Goal: Task Accomplishment & Management: Use online tool/utility

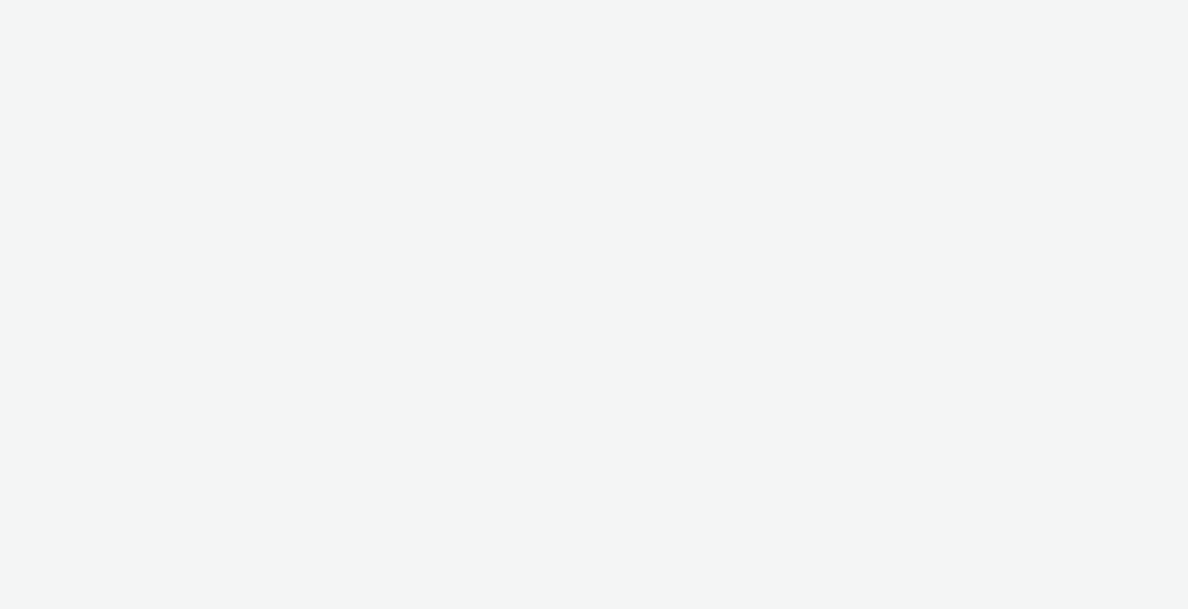
select select "9bcd8e0d-5764-4b89-88fe-b89ee02050ce"
select select "b9dae05b-e3f1-4ff2-954b-b373158465c4"
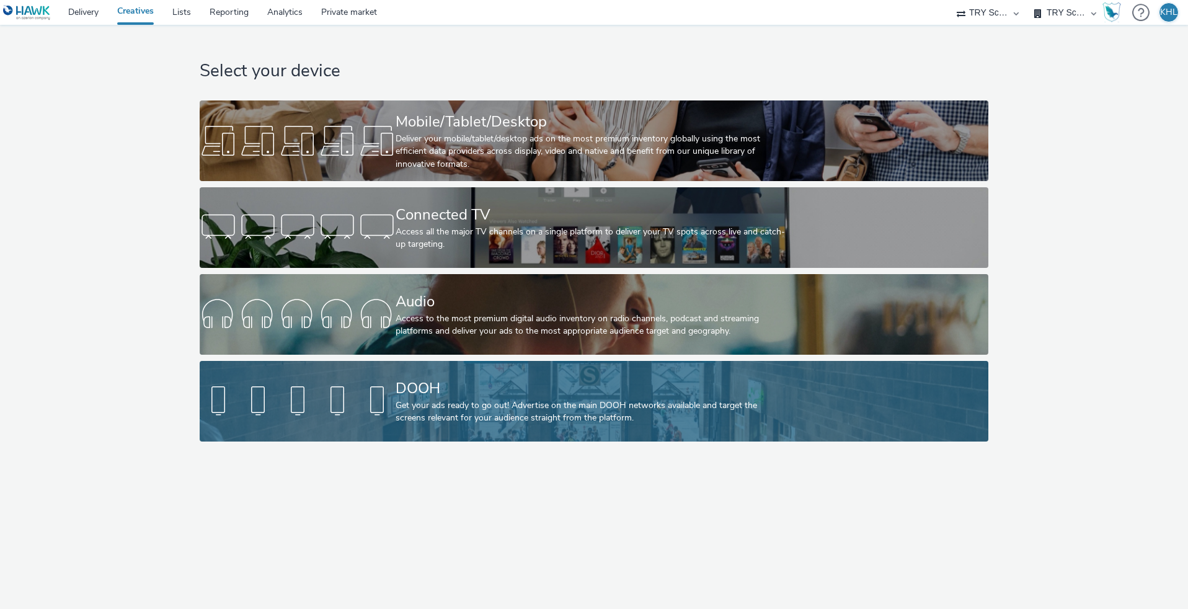
click at [394, 370] on link "DOOH Get your ads ready to go out! Advertise on the main DOOH networks availabl…" at bounding box center [594, 401] width 789 height 81
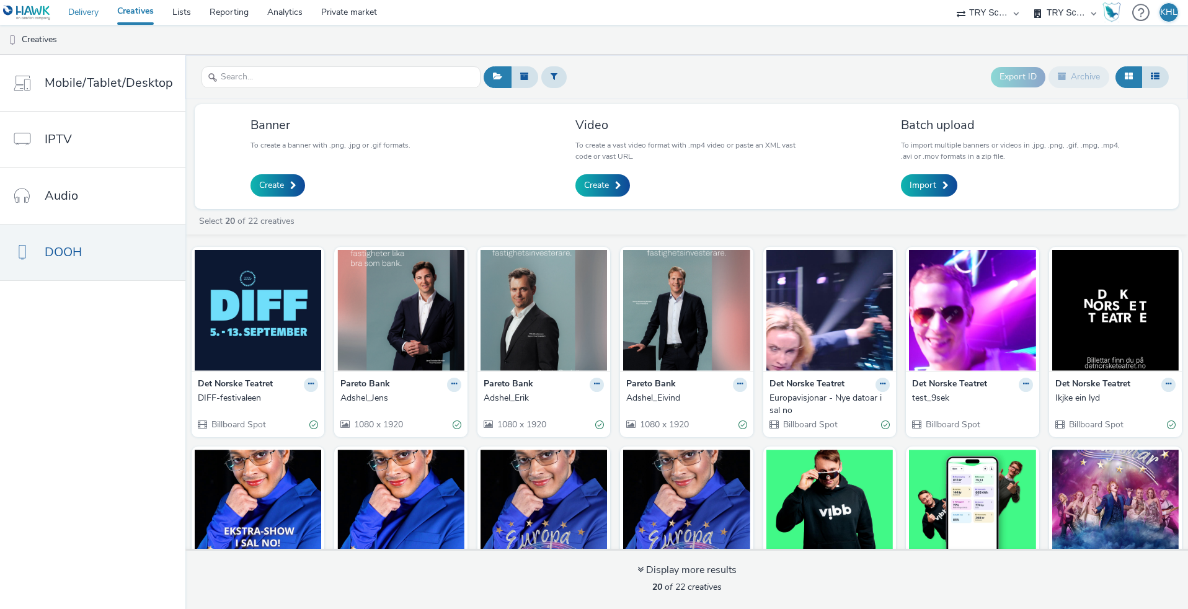
click at [74, 6] on link "Delivery" at bounding box center [83, 12] width 49 height 25
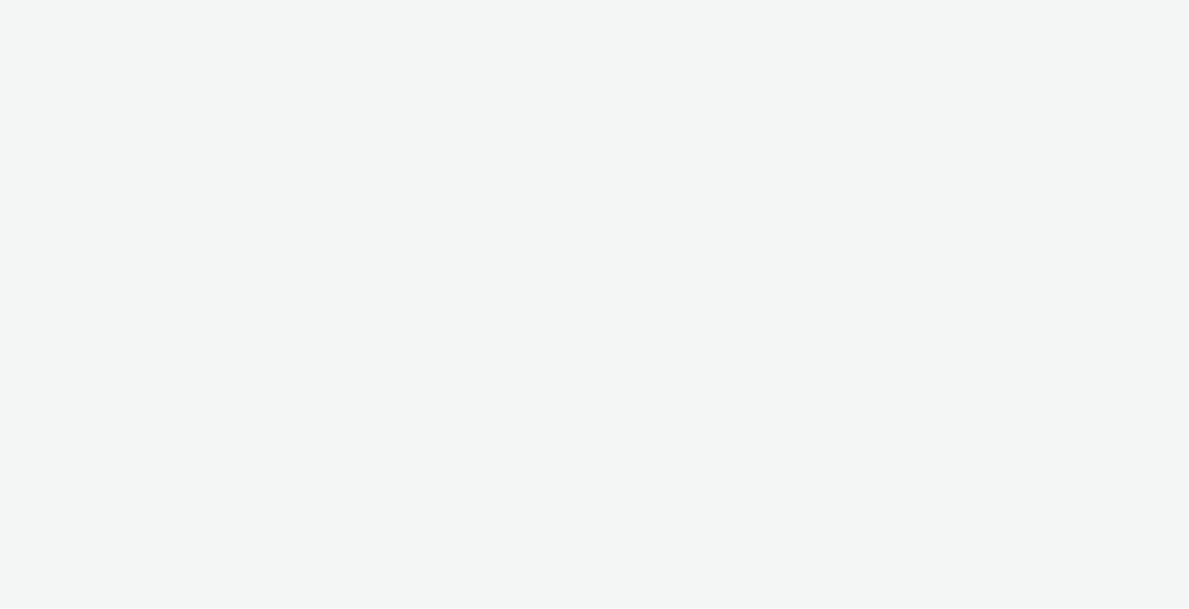
select select "c2295f28-7c96-446f-b279-53c23ee2b854"
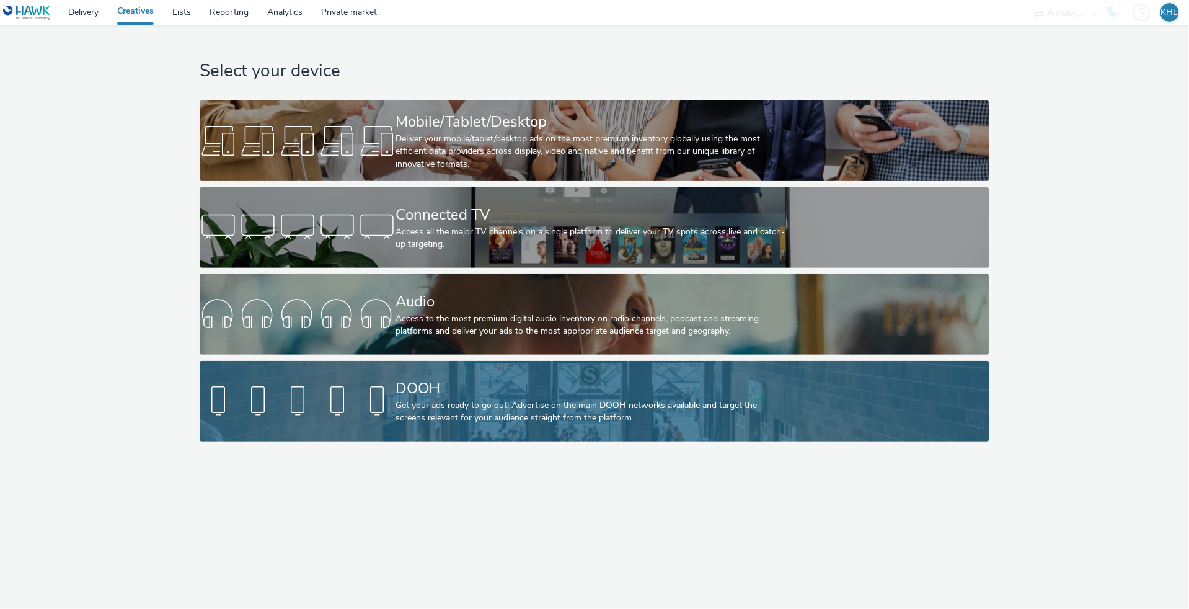
click at [640, 415] on div "Get your ads ready to go out! Advertise on the main DOOH networks available and…" at bounding box center [592, 411] width 393 height 25
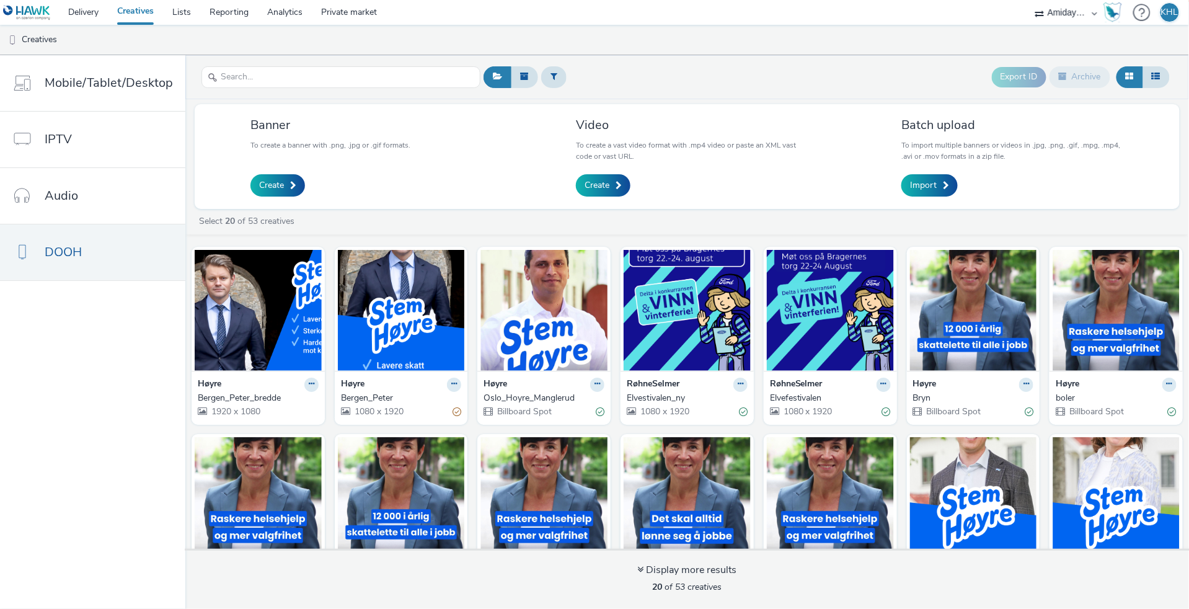
scroll to position [1, 0]
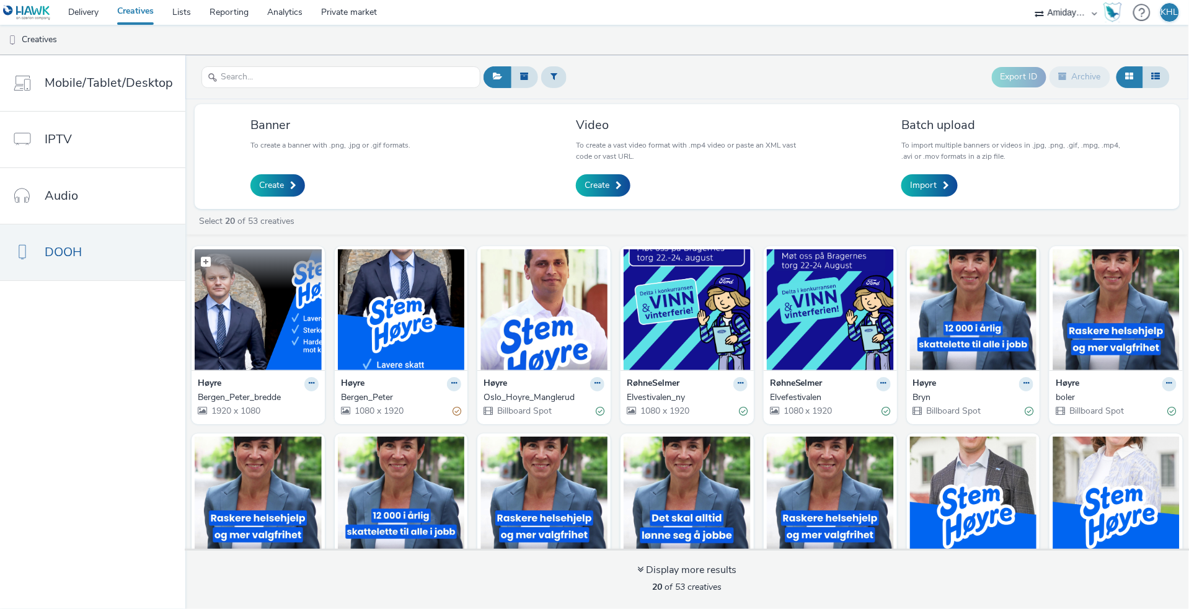
click at [278, 346] on img at bounding box center [258, 309] width 127 height 121
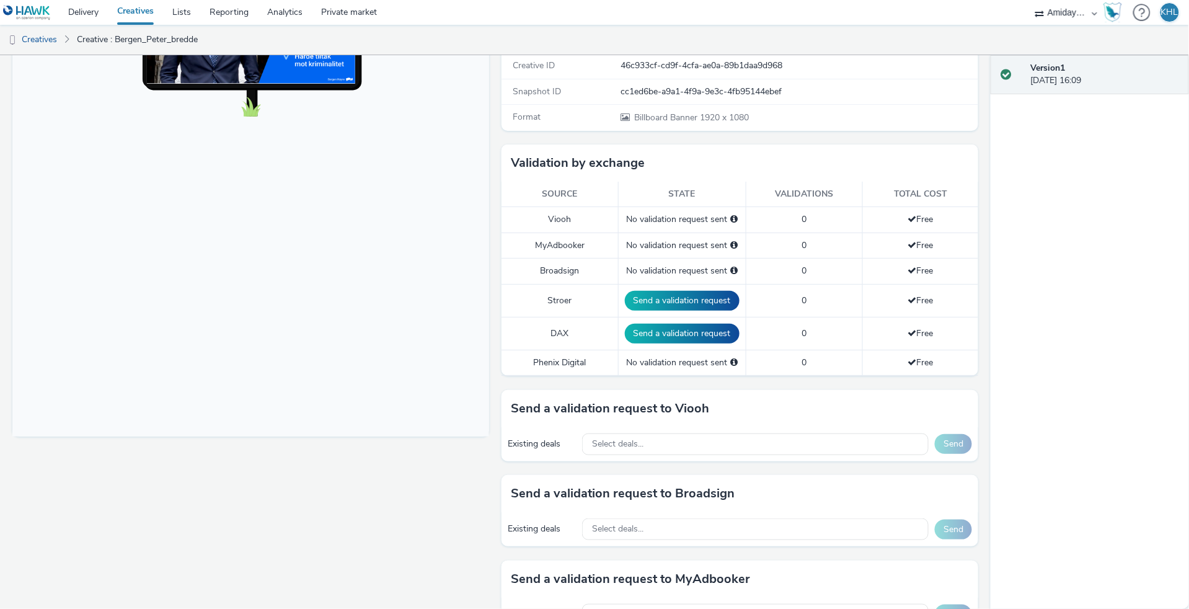
scroll to position [259, 0]
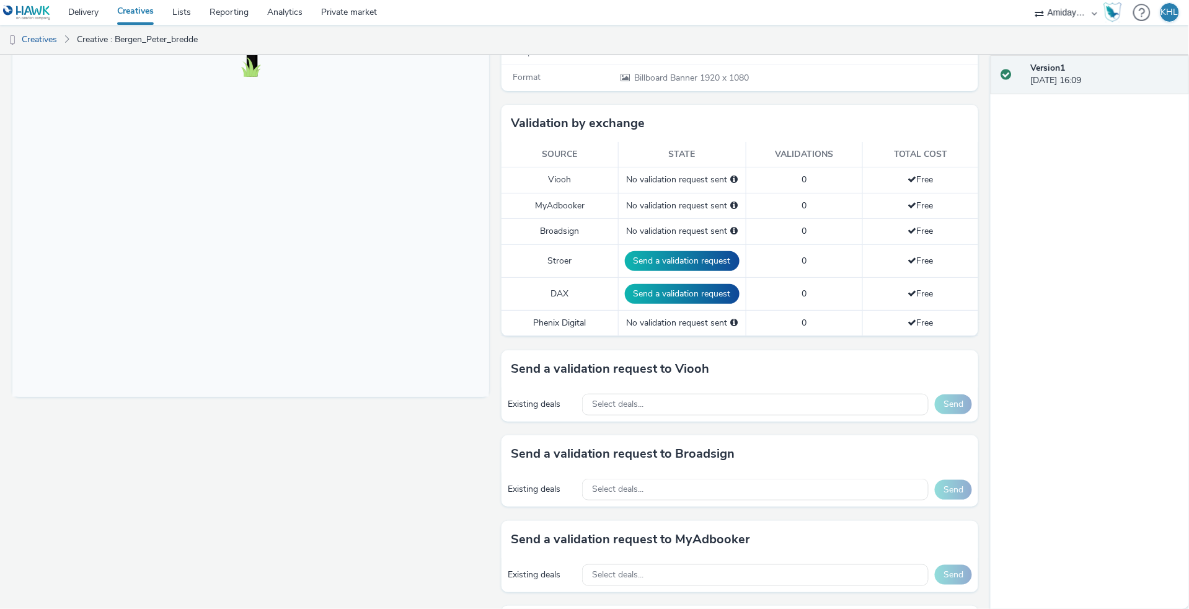
click at [628, 388] on div "Existing deals Select deals... Send" at bounding box center [740, 405] width 477 height 34
click at [628, 399] on span "Select deals..." at bounding box center [617, 404] width 51 height 11
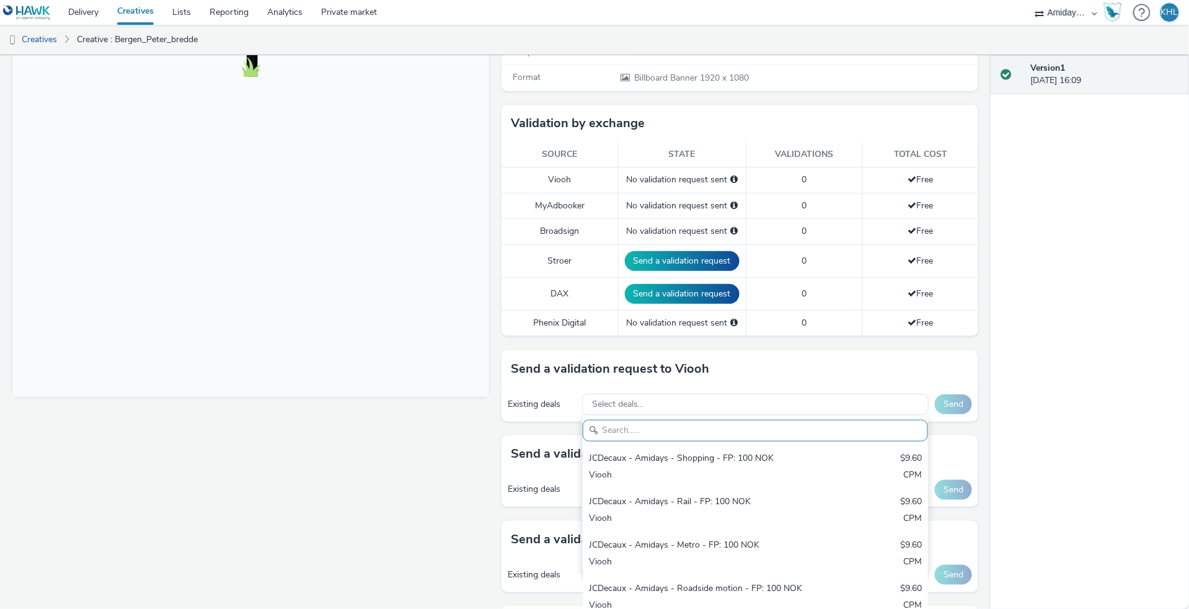
click at [427, 417] on div "Fullscreen" at bounding box center [253, 325] width 483 height 874
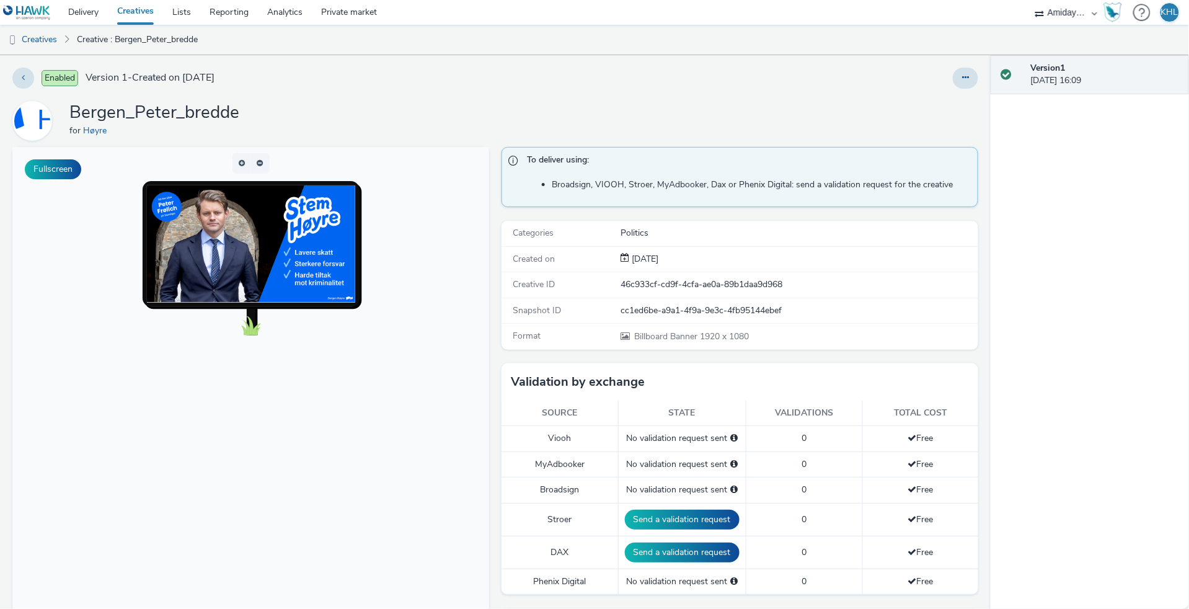
scroll to position [0, 0]
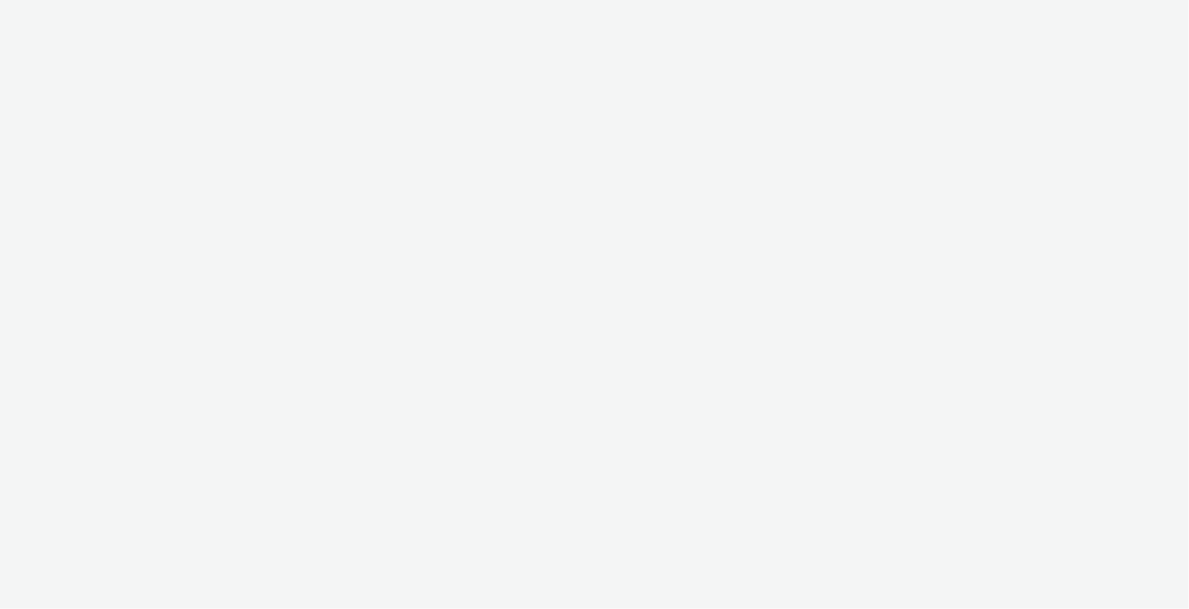
select select "c2295f28-7c96-446f-b279-53c23ee2b854"
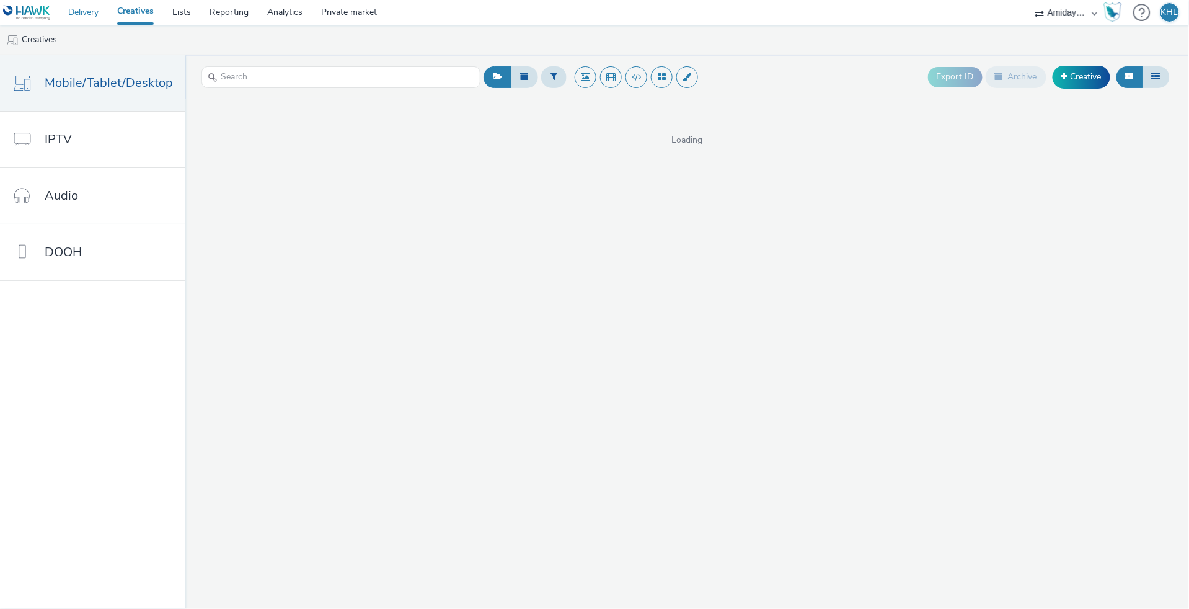
click at [68, 11] on link "Delivery" at bounding box center [83, 12] width 49 height 25
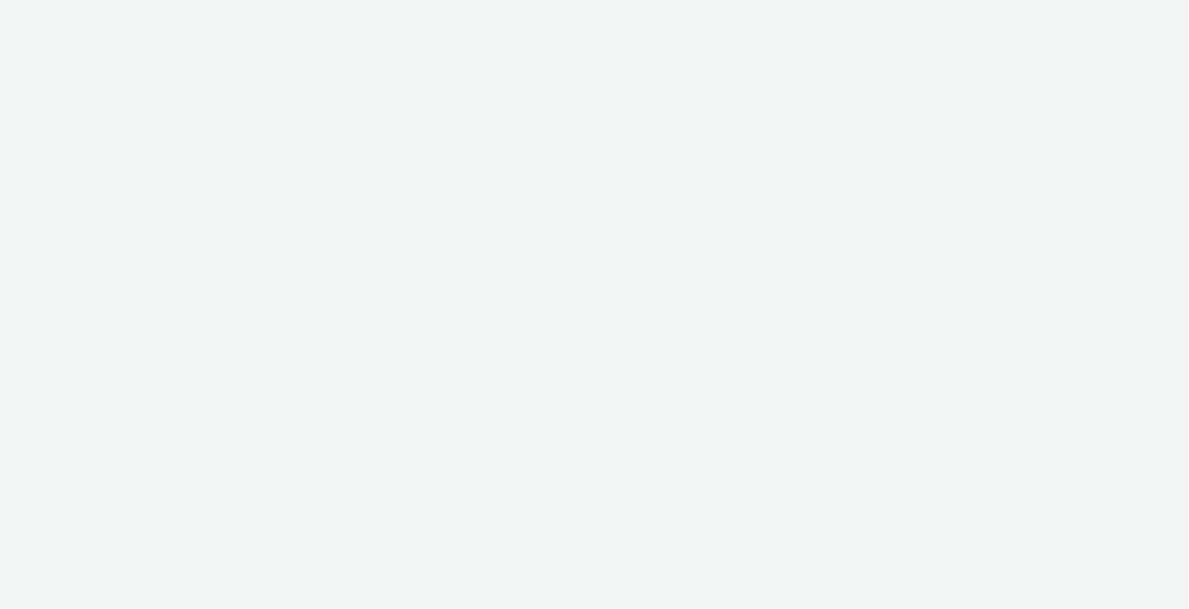
select select "c2295f28-7c96-446f-b279-53c23ee2b854"
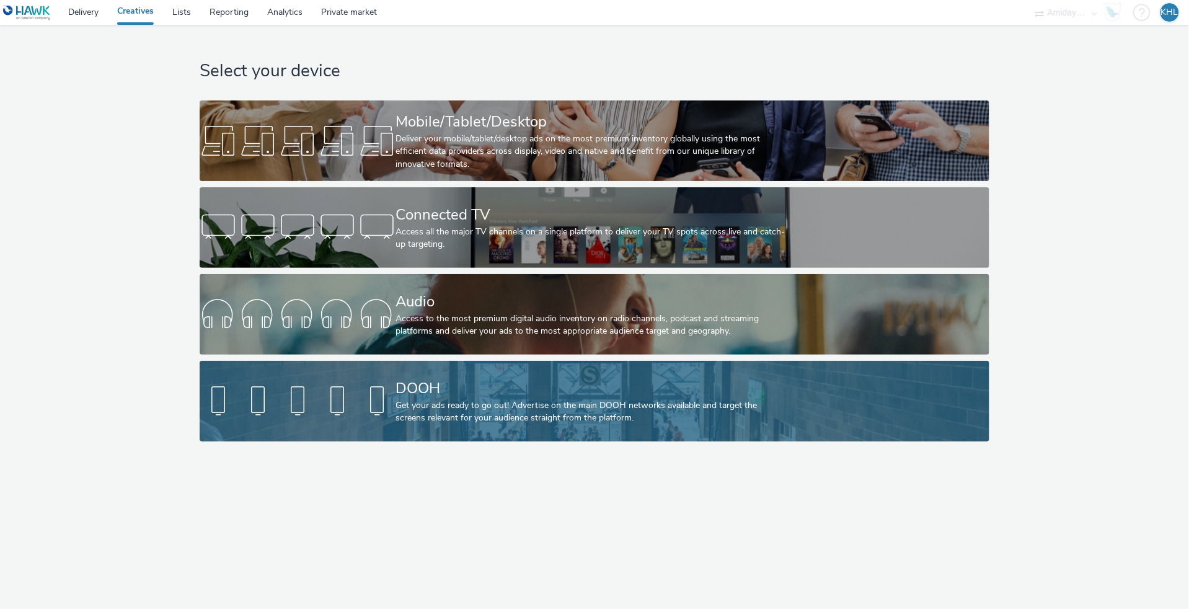
click at [437, 424] on div "DOOH Get your ads ready to go out! Advertise on the main DOOH networks availabl…" at bounding box center [592, 401] width 393 height 81
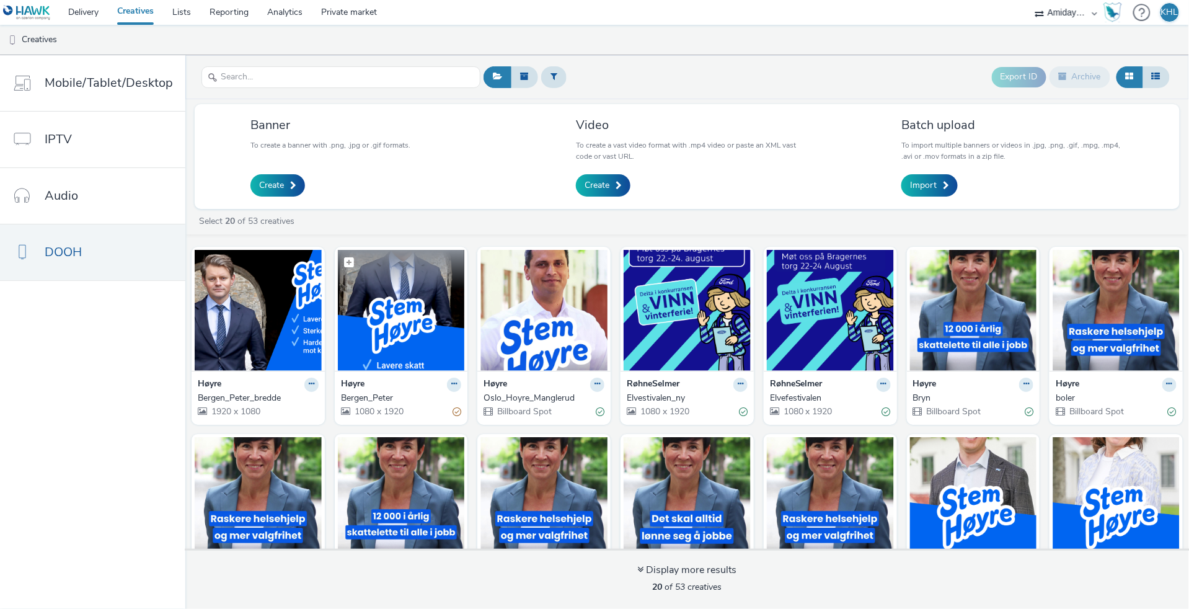
click at [414, 330] on img at bounding box center [401, 310] width 127 height 121
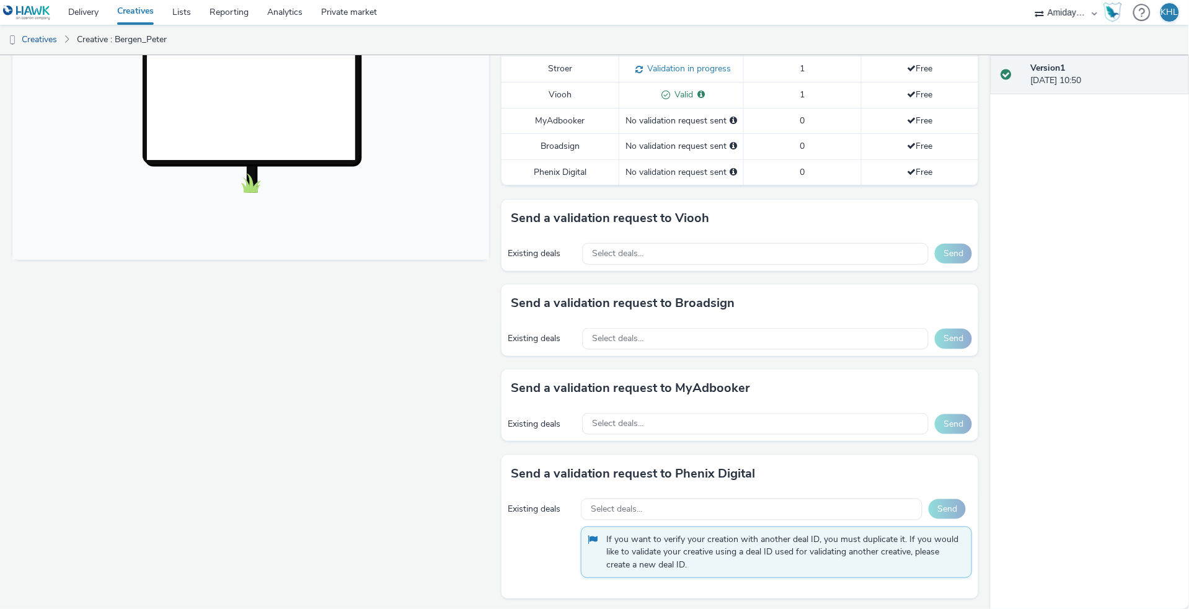
scroll to position [117, 0]
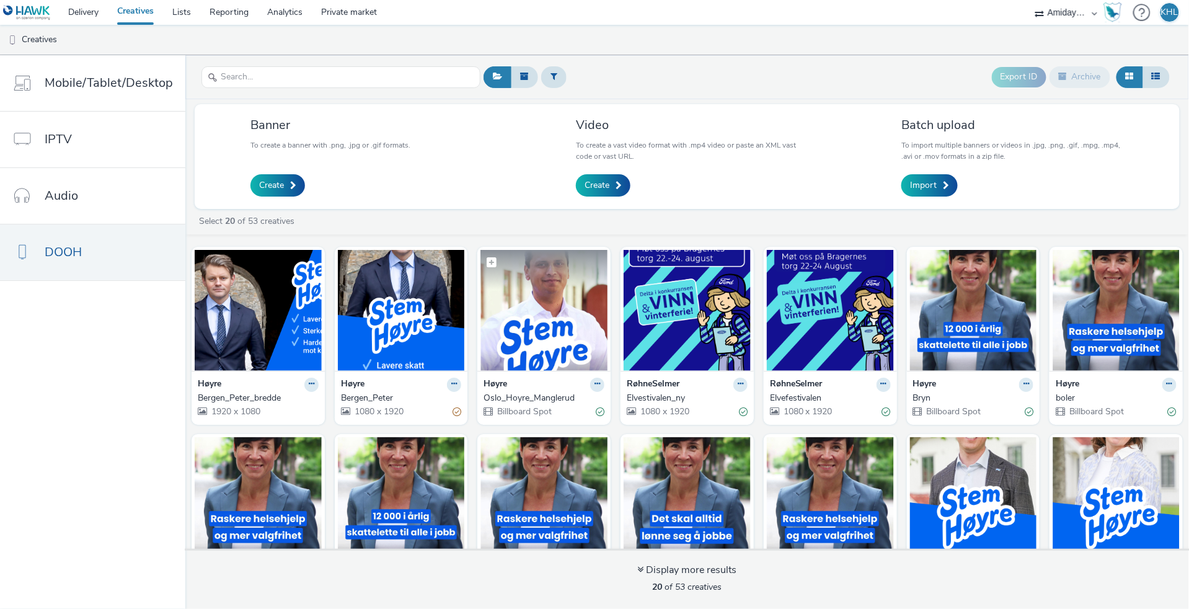
click at [559, 352] on img at bounding box center [544, 310] width 127 height 121
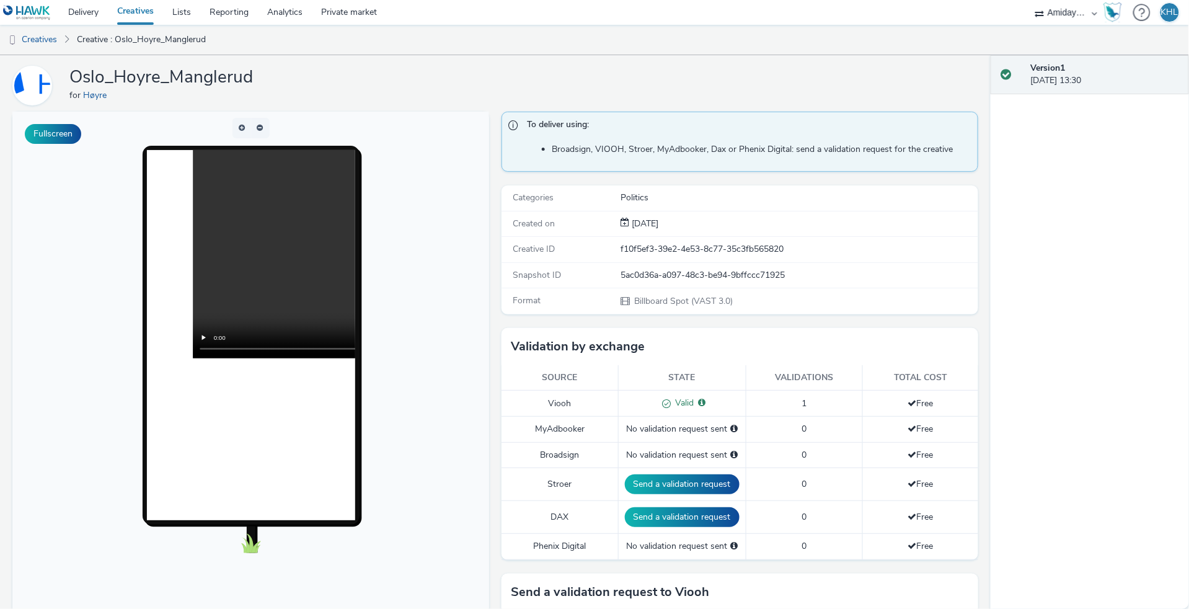
scroll to position [37, 0]
